Goal: Information Seeking & Learning: Check status

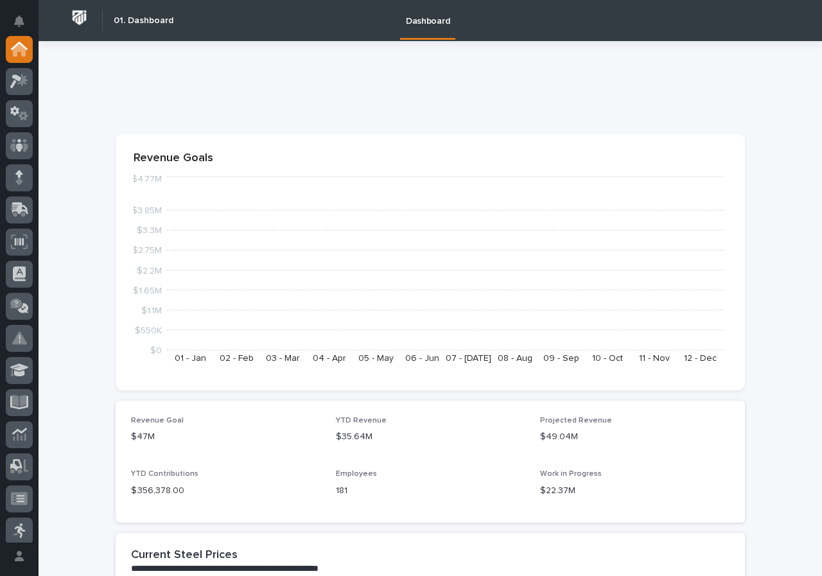
click at [35, 85] on div at bounding box center [19, 289] width 39 height 507
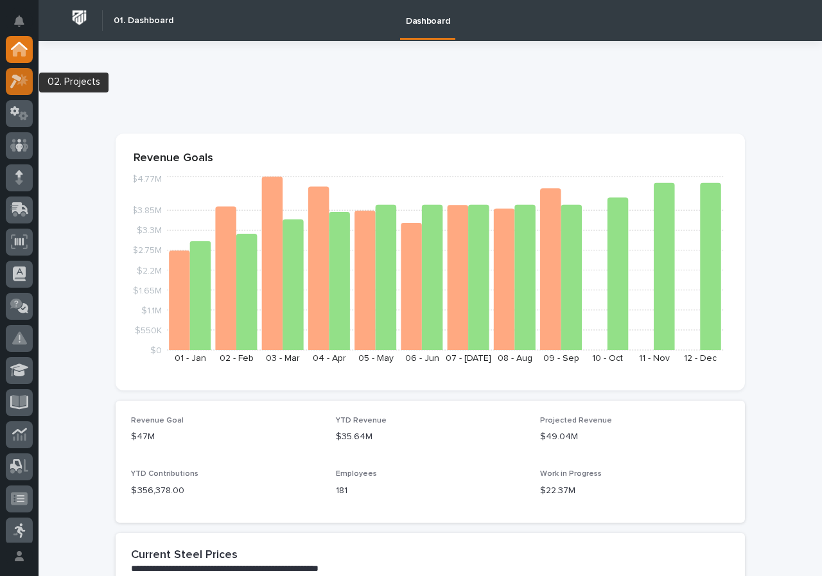
click at [22, 85] on icon at bounding box center [22, 79] width 11 height 13
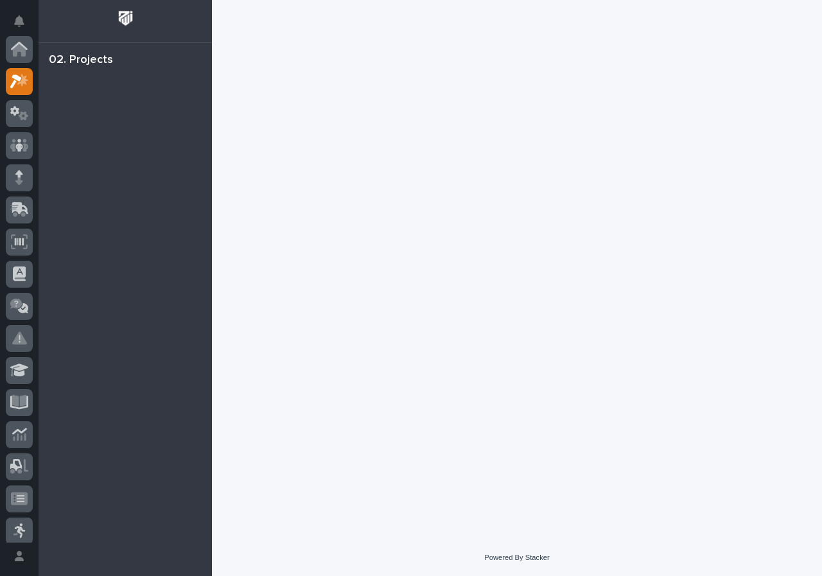
scroll to position [32, 0]
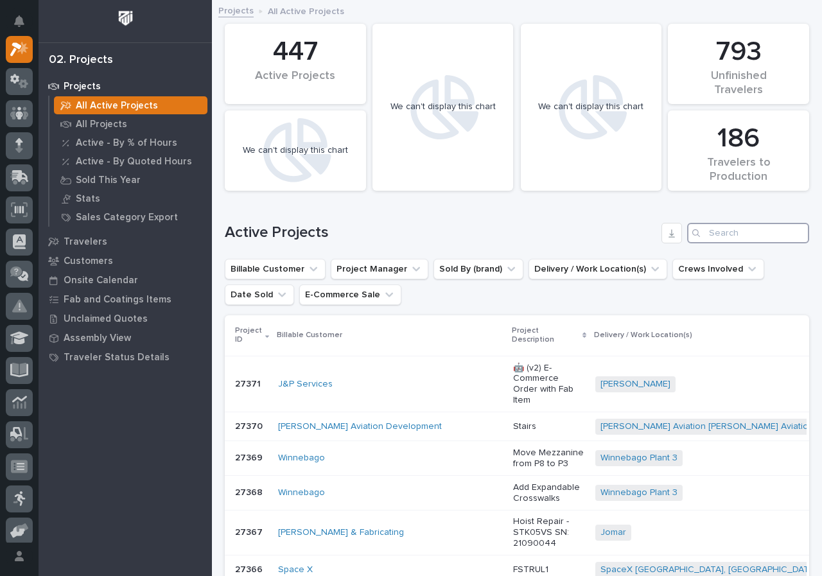
click at [719, 230] on input "Search" at bounding box center [748, 233] width 122 height 21
type input "27266"
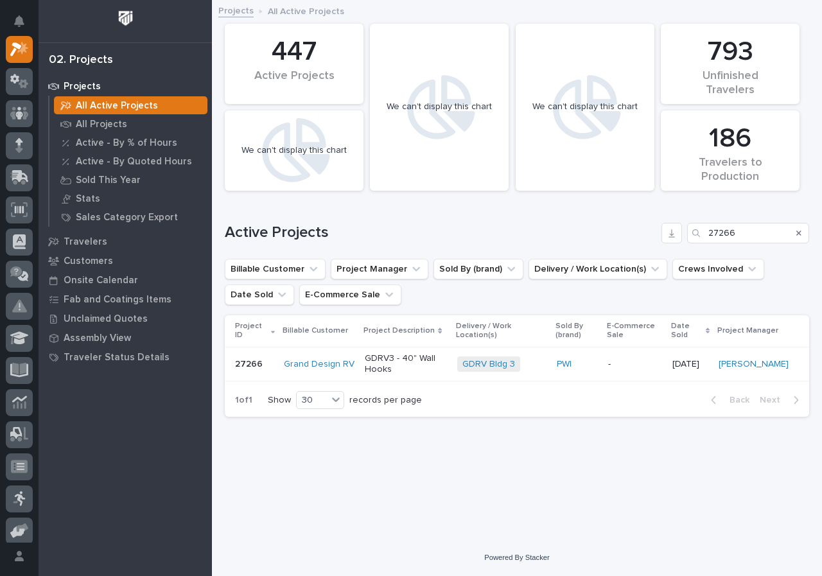
click at [437, 371] on p "GDRV3 - 40" Wall Hooks" at bounding box center [406, 364] width 82 height 22
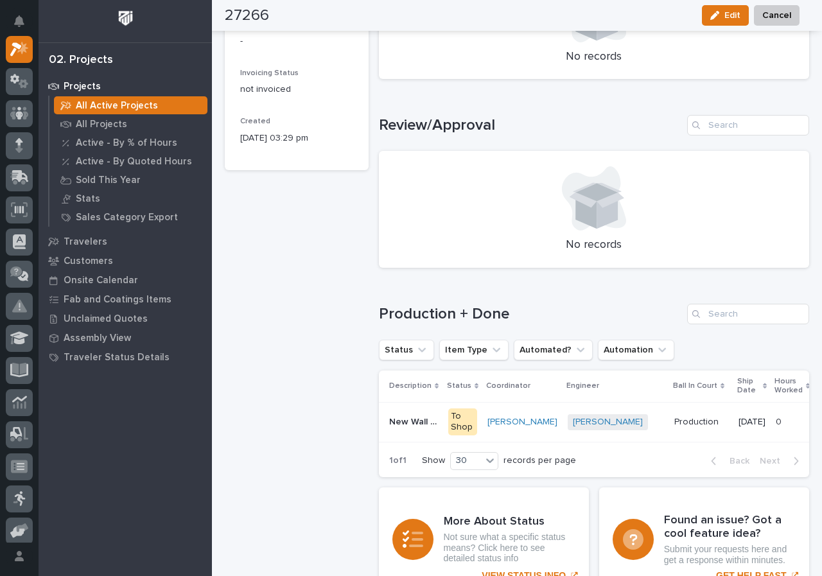
scroll to position [707, 0]
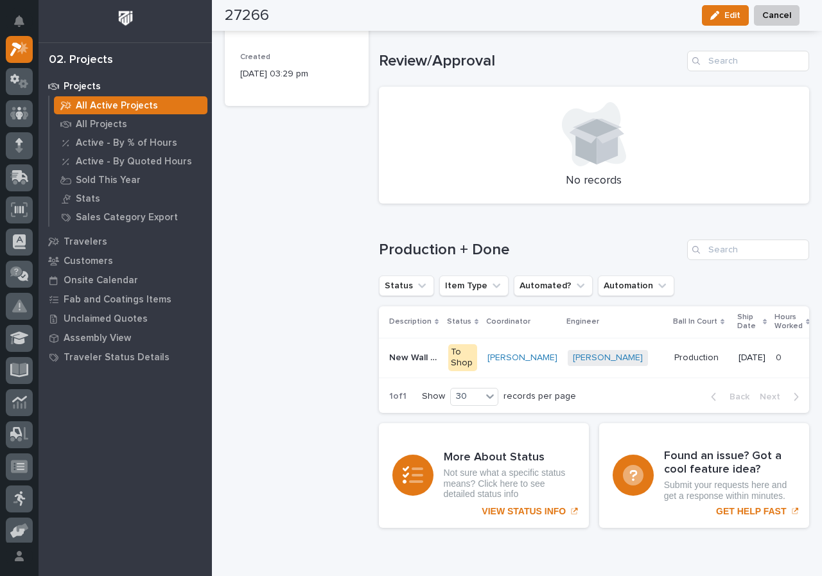
click at [433, 364] on div "New Wall Hooks x6 New Wall Hooks x6" at bounding box center [413, 357] width 49 height 21
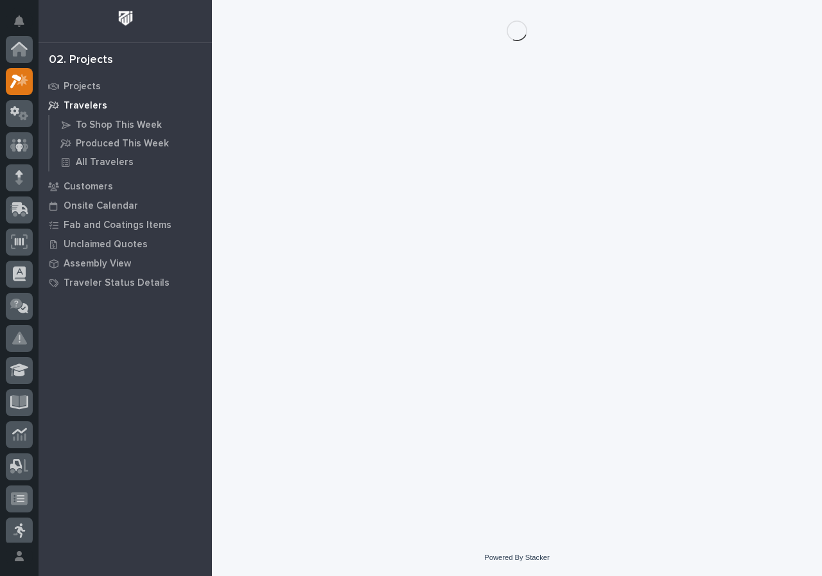
scroll to position [32, 0]
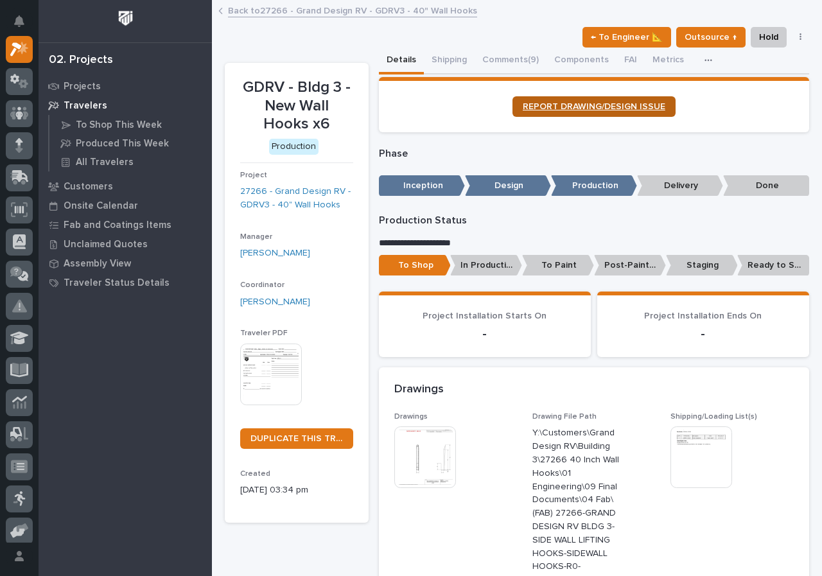
click at [617, 98] on link "REPORT DRAWING/DESIGN ISSUE" at bounding box center [594, 106] width 163 height 21
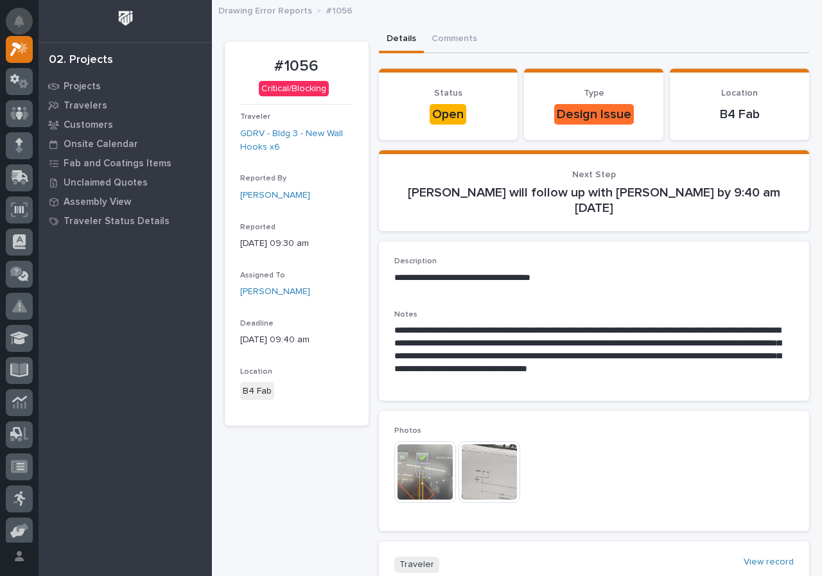
click at [15, 19] on button "Notifications" at bounding box center [19, 21] width 27 height 27
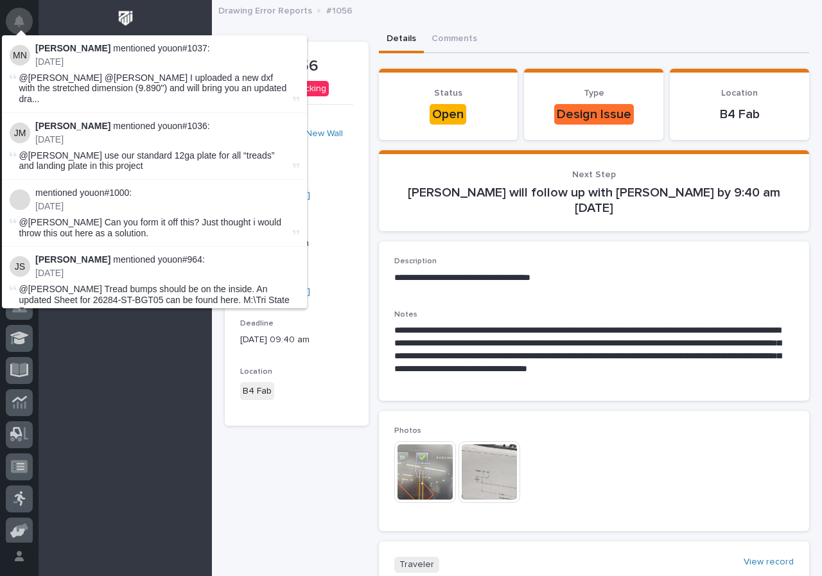
drag, startPoint x: 16, startPoint y: 22, endPoint x: 88, endPoint y: 1, distance: 75.2
click at [19, 24] on icon "Notifications" at bounding box center [19, 21] width 10 height 12
click at [639, 17] on div "Drawing Error Reports #1056" at bounding box center [517, 11] width 610 height 17
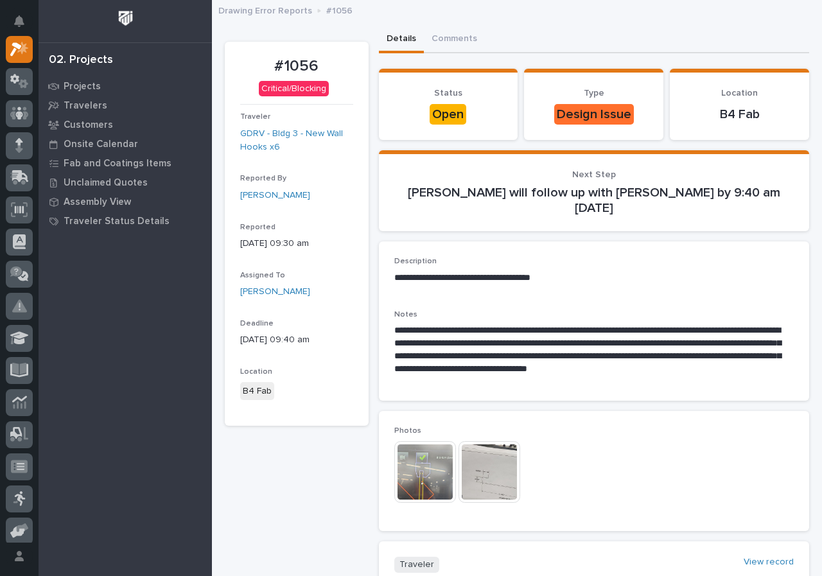
click at [119, 473] on div "Projects Travelers Customers Onsite Calendar Fab and Coatings Items Unclaimed Q…" at bounding box center [125, 326] width 173 height 500
click at [13, 10] on button "Notifications" at bounding box center [19, 21] width 27 height 27
click at [182, 473] on div "Projects Travelers Customers Onsite Calendar Fab and Coatings Items Unclaimed Q…" at bounding box center [125, 326] width 173 height 500
click at [15, 19] on icon "Notifications" at bounding box center [19, 21] width 10 height 12
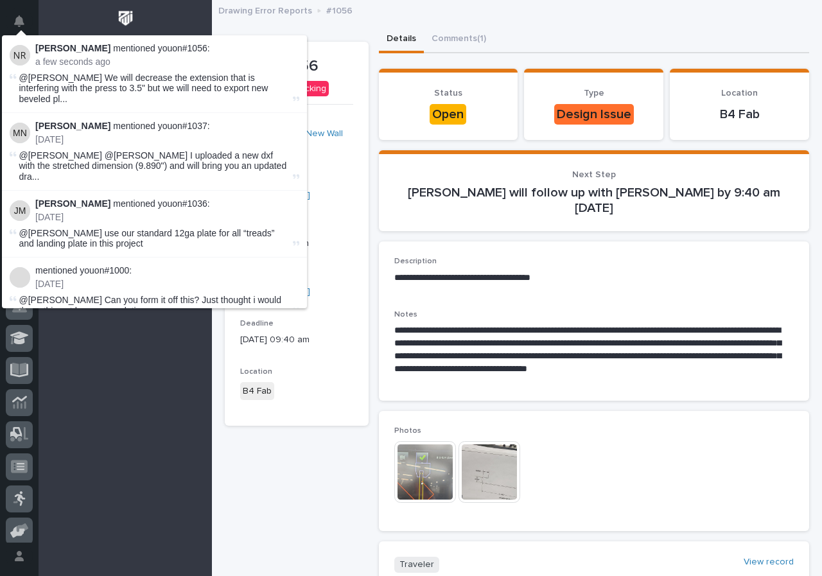
click at [206, 86] on span "@[PERSON_NAME] We will decrease the extension that is interfering with the pres…" at bounding box center [154, 89] width 271 height 32
click at [270, 88] on span "@[PERSON_NAME] We will decrease the extension that is interfering with the pres…" at bounding box center [154, 89] width 271 height 32
click at [349, 470] on div "#1056 Critical/Blocking Traveler GDRV - Bldg 3 - New Wall Hooks x6 Reported By …" at bounding box center [297, 372] width 144 height 660
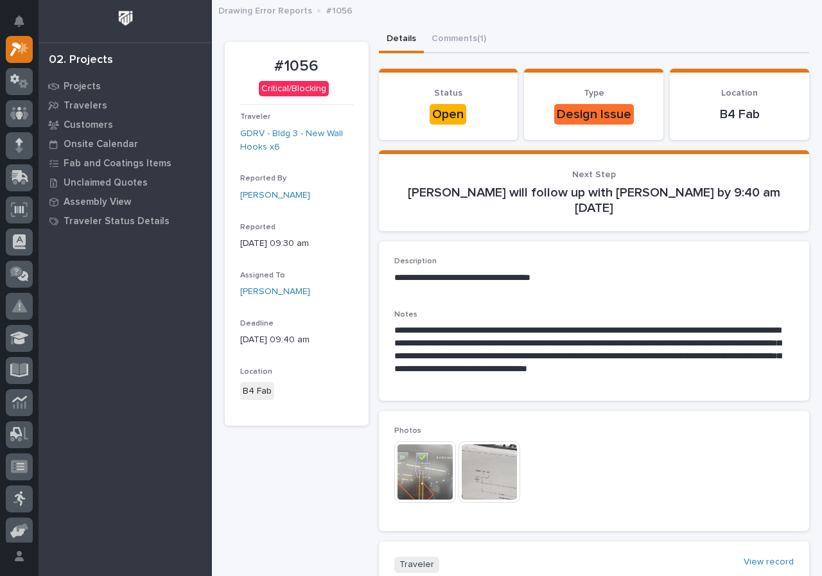
click at [298, 503] on div "#1056 Critical/Blocking Traveler GDRV - Bldg 3 - New Wall Hooks x6 Reported By …" at bounding box center [297, 372] width 144 height 660
